Goal: Transaction & Acquisition: Book appointment/travel/reservation

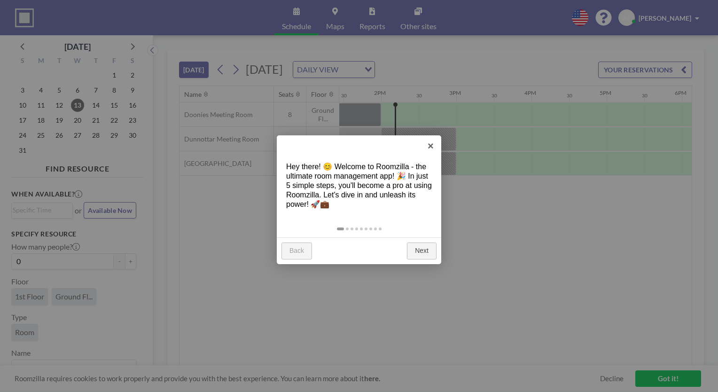
scroll to position [0, 1015]
click at [432, 144] on link "×" at bounding box center [430, 145] width 21 height 21
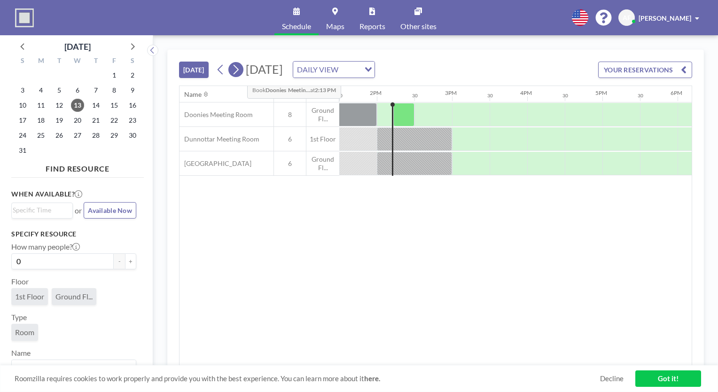
click at [240, 73] on icon at bounding box center [235, 70] width 9 height 14
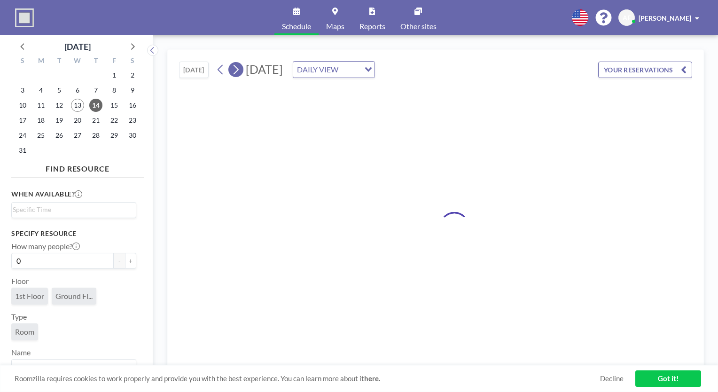
click at [240, 73] on icon at bounding box center [235, 70] width 9 height 14
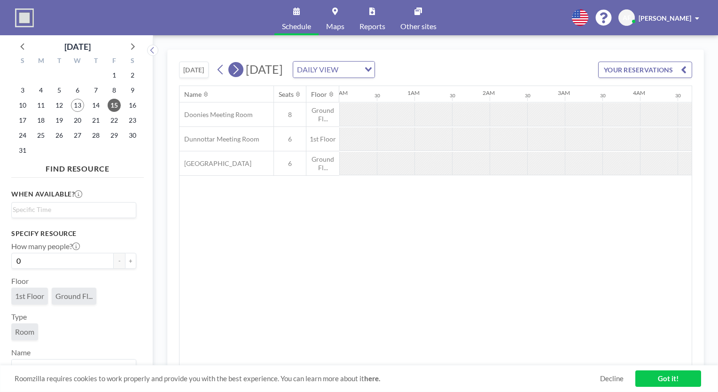
click at [240, 73] on icon at bounding box center [235, 70] width 9 height 14
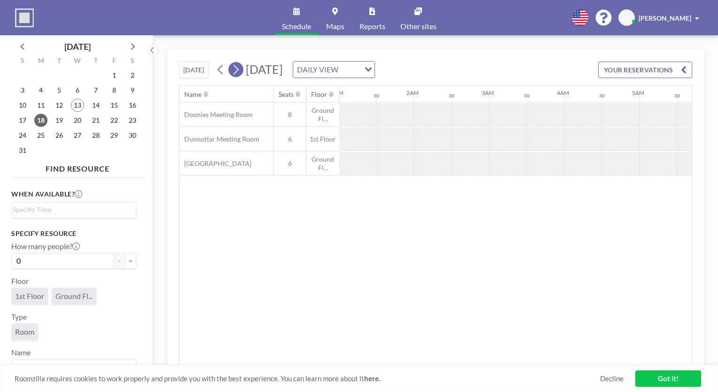
click at [240, 73] on icon at bounding box center [235, 70] width 9 height 14
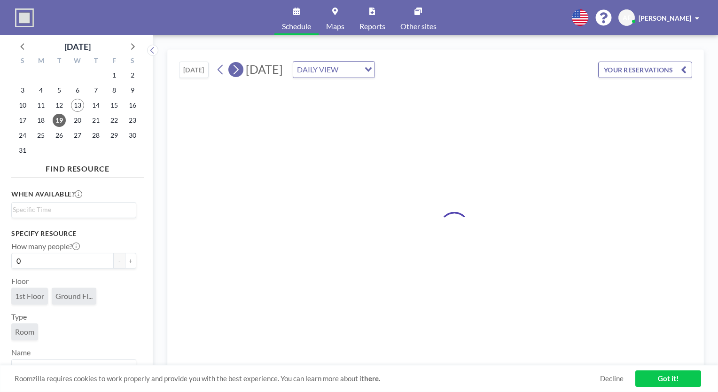
click at [240, 73] on icon at bounding box center [235, 70] width 9 height 14
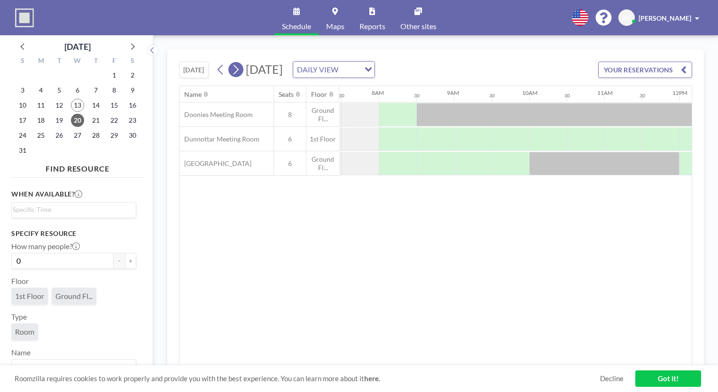
scroll to position [0, 564]
click at [240, 73] on icon at bounding box center [235, 70] width 9 height 14
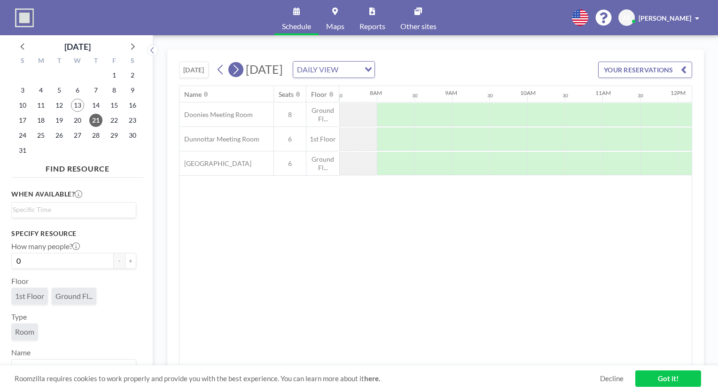
click at [235, 68] on icon at bounding box center [235, 70] width 9 height 14
click at [215, 65] on button at bounding box center [220, 69] width 15 height 15
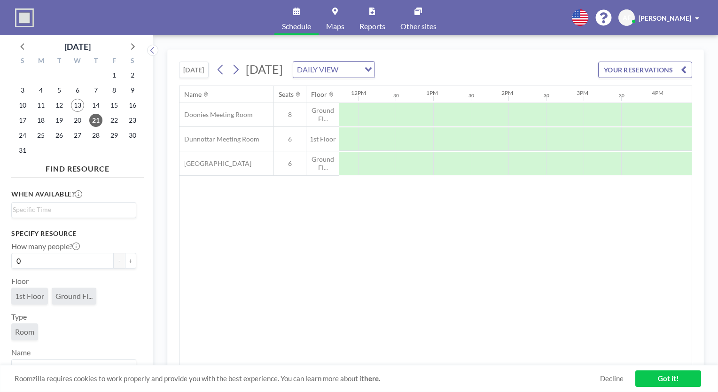
scroll to position [0, 882]
click at [450, 160] on div at bounding box center [454, 164] width 38 height 24
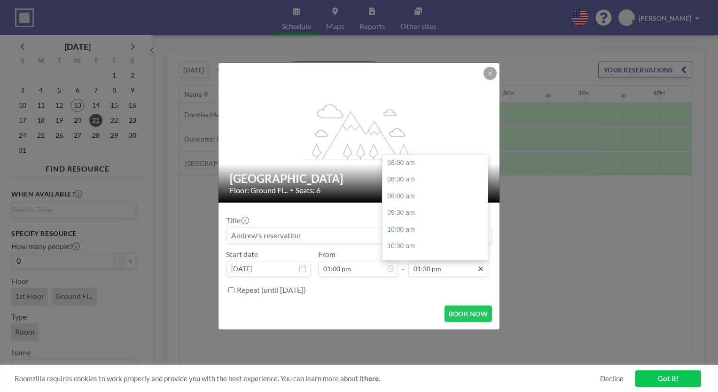
scroll to position [184, 0]
click at [433, 213] on div "03:00 pm" at bounding box center [438, 213] width 110 height 17
type input "03:00 pm"
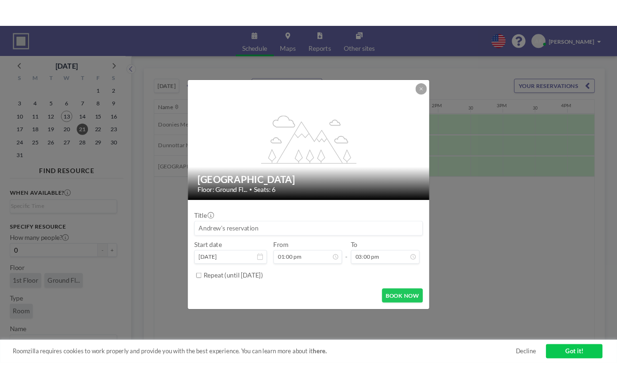
scroll to position [0, 0]
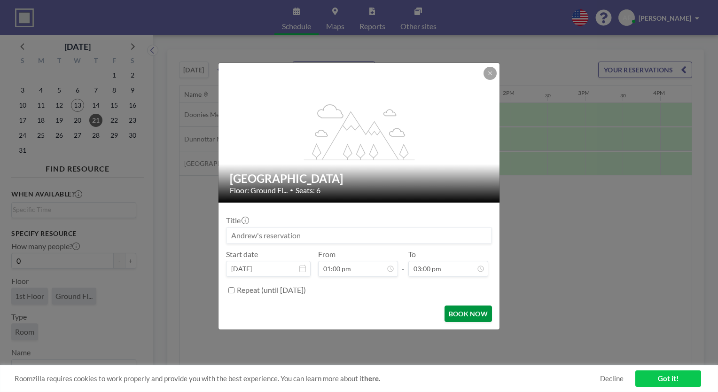
click at [461, 314] on button "BOOK NOW" at bounding box center [468, 314] width 47 height 16
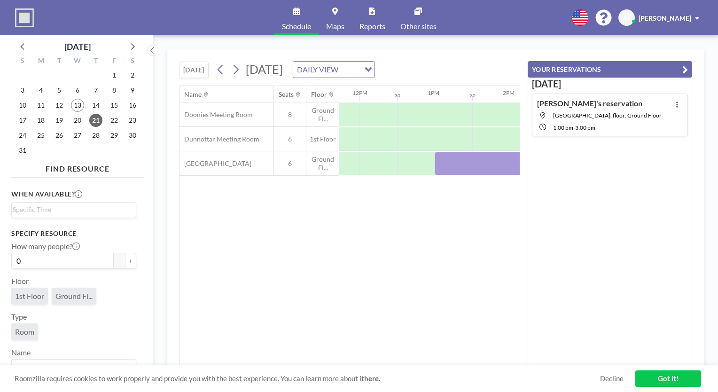
drag, startPoint x: 528, startPoint y: 13, endPoint x: 553, endPoint y: 10, distance: 24.6
click at [553, 10] on div "Schedule Maps Reports Other sites English Polski 日本語 Española AF [PERSON_NAME]" at bounding box center [359, 17] width 718 height 35
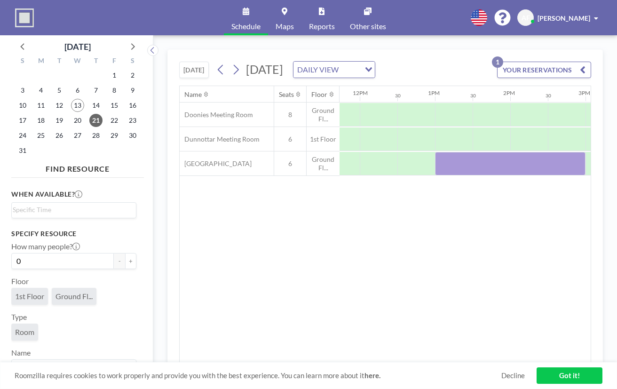
click at [572, 377] on link "Got it!" at bounding box center [569, 375] width 66 height 16
